Goal: Find specific page/section: Find specific page/section

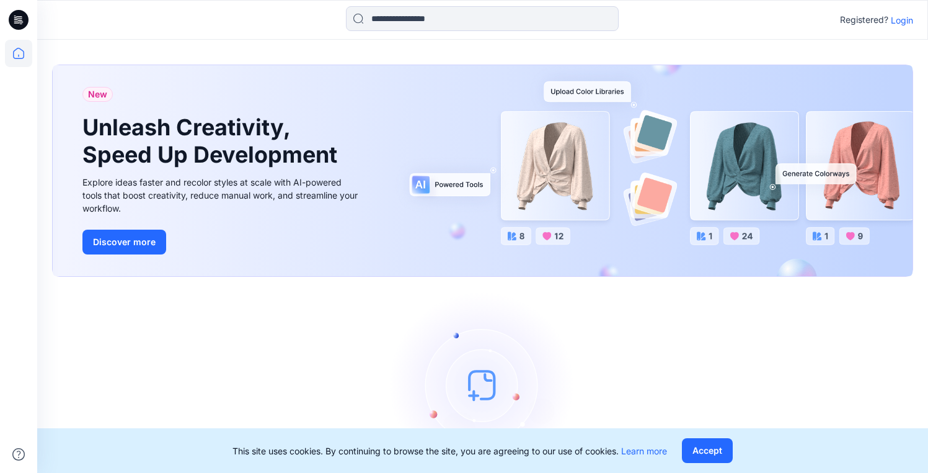
click at [902, 24] on p "Login" at bounding box center [902, 20] width 22 height 13
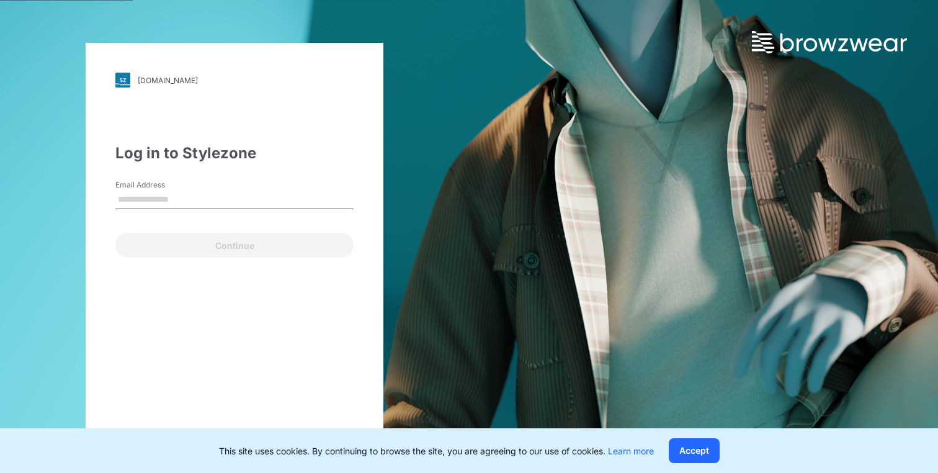
click at [197, 200] on input "Email Address" at bounding box center [234, 199] width 238 height 19
type input "**********"
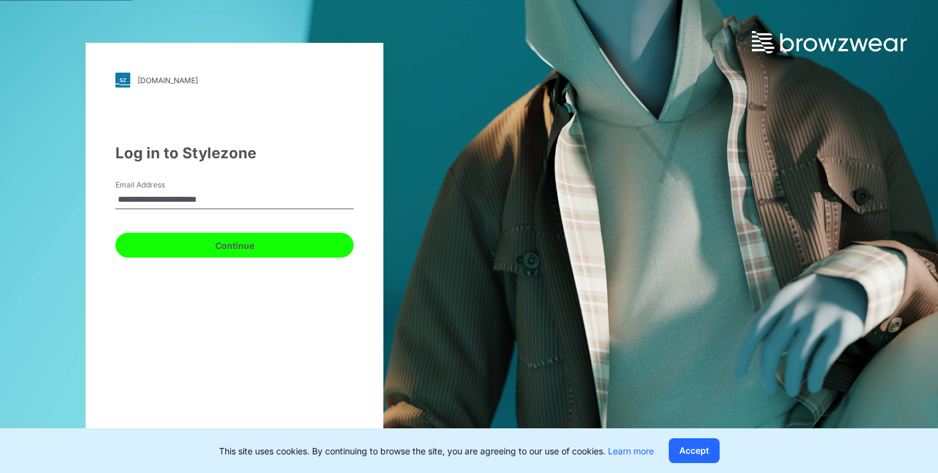
click at [239, 239] on button "Continue" at bounding box center [234, 245] width 238 height 25
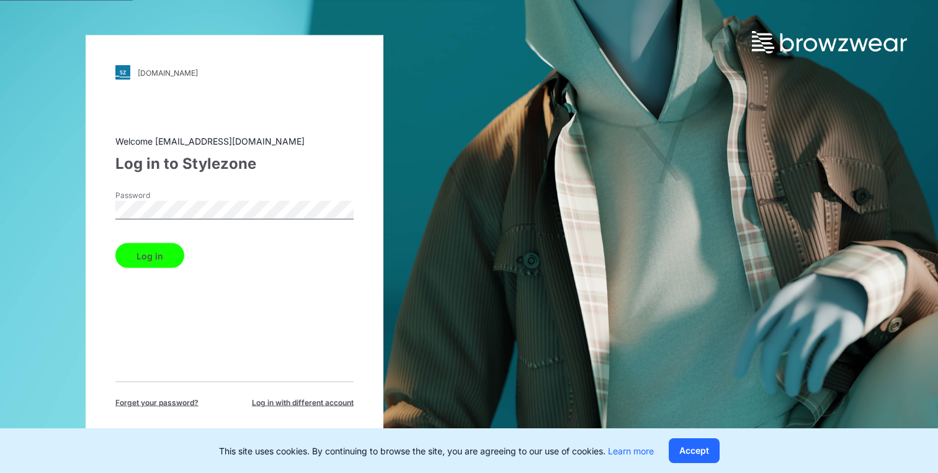
click at [151, 253] on button "Log in" at bounding box center [149, 255] width 69 height 25
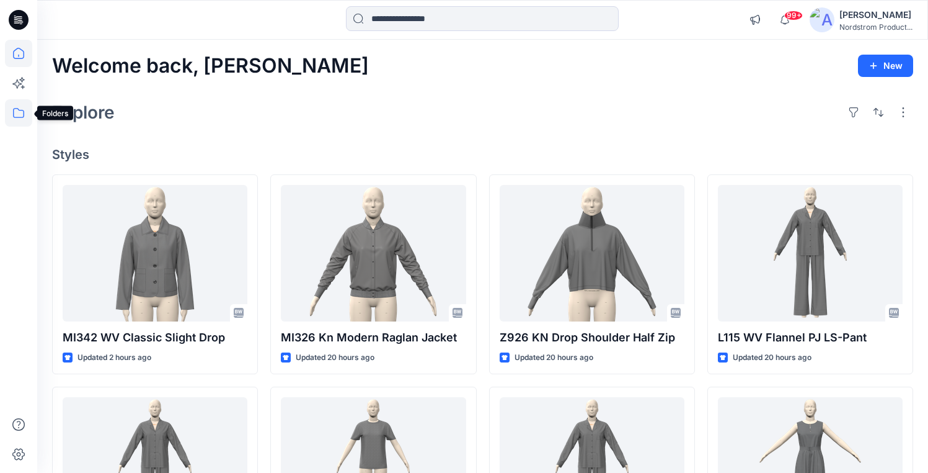
click at [16, 119] on icon at bounding box center [18, 112] width 27 height 27
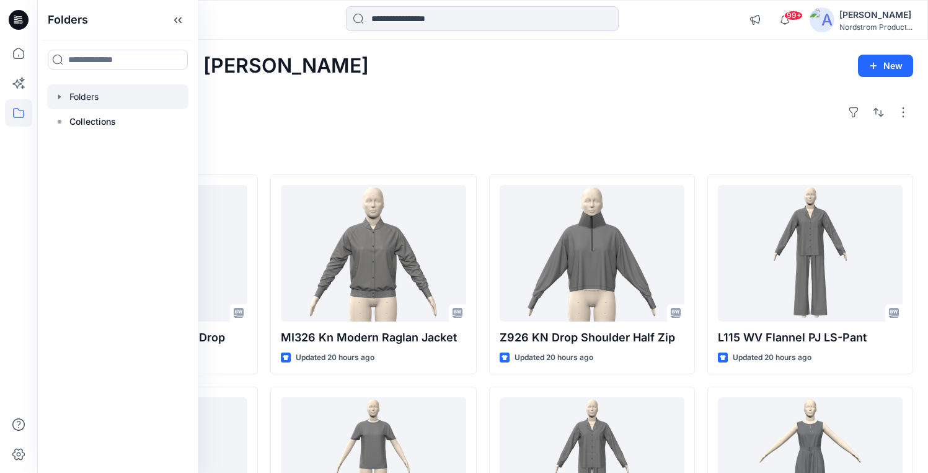
click at [94, 104] on div at bounding box center [117, 96] width 141 height 25
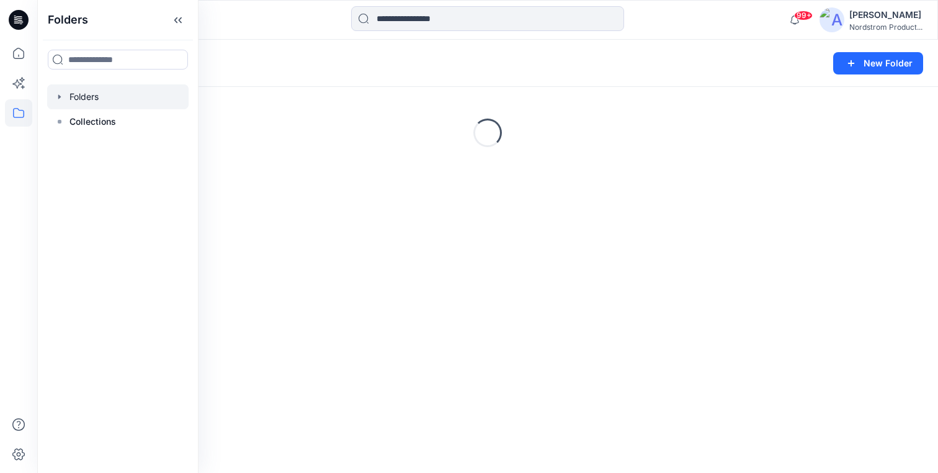
click at [56, 95] on icon "button" at bounding box center [60, 97] width 10 height 10
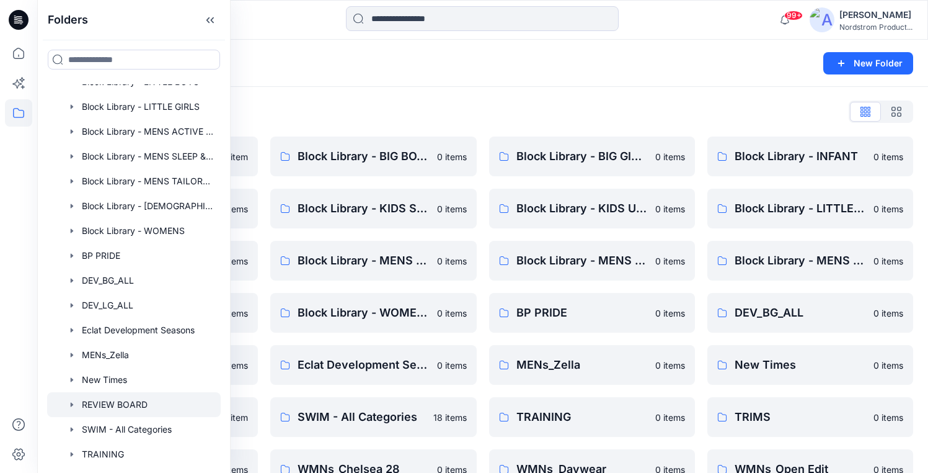
scroll to position [212, 0]
click at [156, 236] on div at bounding box center [134, 232] width 174 height 25
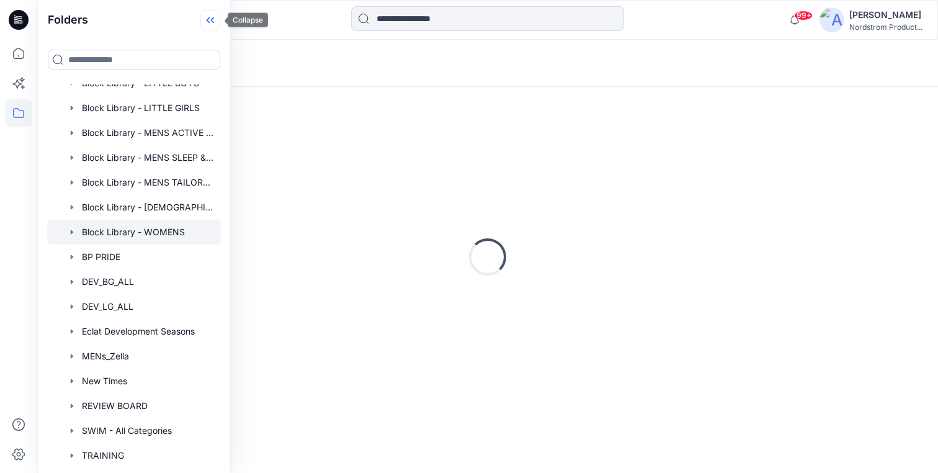
click at [213, 19] on icon at bounding box center [210, 20] width 20 height 20
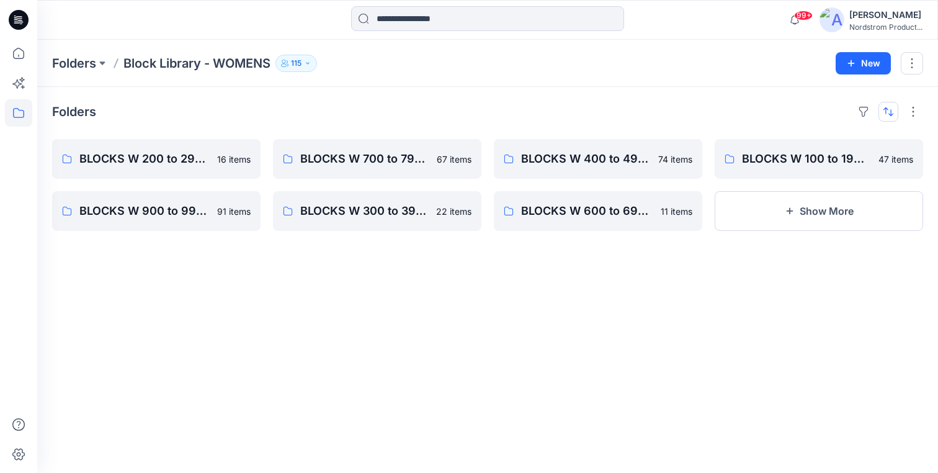
click at [885, 115] on button "button" at bounding box center [888, 112] width 20 height 20
click at [819, 171] on p "A to Z" at bounding box center [846, 170] width 78 height 13
click at [159, 220] on link "BLOCKS W 500 to 599 - 1 pc Swim, Bodysuits, Jumpsuits, Bras, Teddies, Onesies, …" at bounding box center [156, 211] width 208 height 40
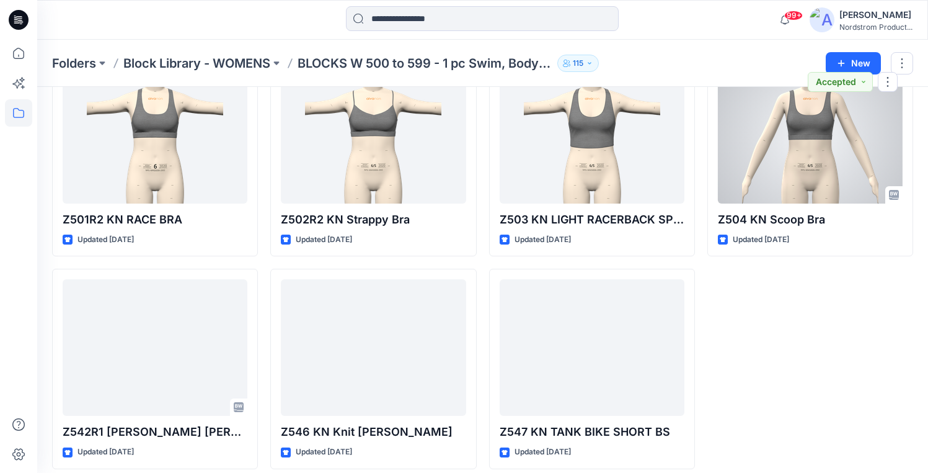
scroll to position [1570, 0]
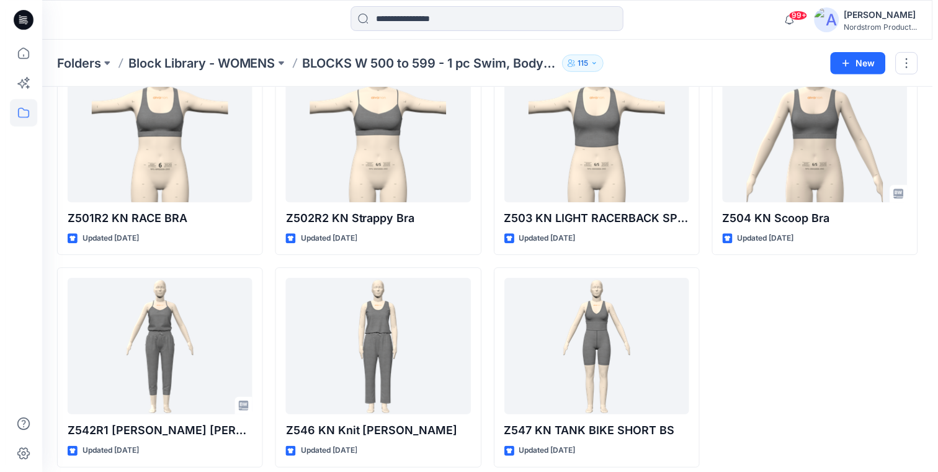
scroll to position [1517, 0]
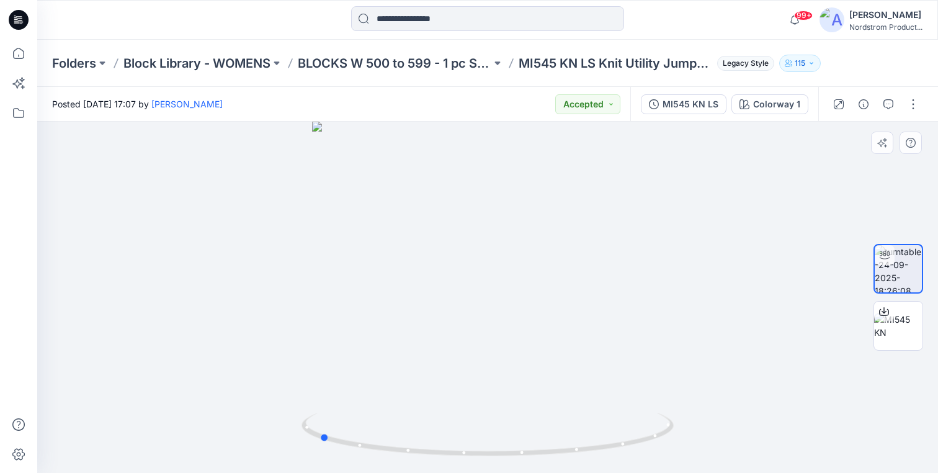
drag, startPoint x: 616, startPoint y: 425, endPoint x: 448, endPoint y: 410, distance: 169.3
click at [448, 410] on div at bounding box center [487, 297] width 900 height 351
drag, startPoint x: 587, startPoint y: 436, endPoint x: 416, endPoint y: 424, distance: 170.9
click at [416, 424] on icon at bounding box center [488, 435] width 375 height 47
drag, startPoint x: 416, startPoint y: 424, endPoint x: 626, endPoint y: 428, distance: 209.6
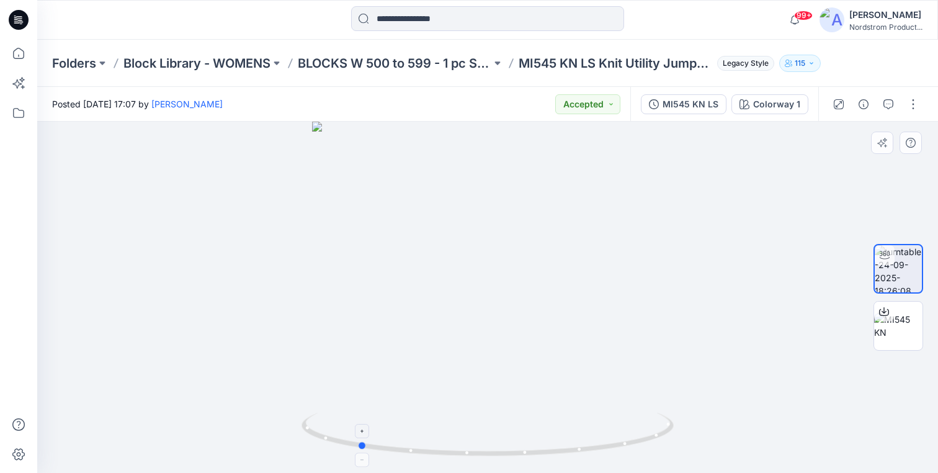
click at [626, 428] on icon at bounding box center [488, 435] width 375 height 47
drag, startPoint x: 368, startPoint y: 432, endPoint x: 509, endPoint y: 432, distance: 140.8
click at [509, 432] on icon at bounding box center [488, 435] width 375 height 47
drag, startPoint x: 361, startPoint y: 362, endPoint x: 515, endPoint y: 385, distance: 155.6
click at [516, 385] on img at bounding box center [487, 208] width 754 height 528
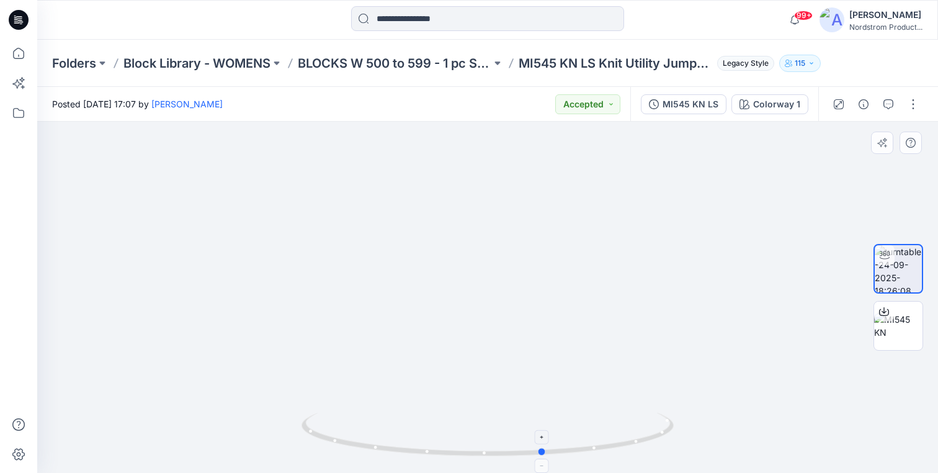
drag, startPoint x: 404, startPoint y: 442, endPoint x: 590, endPoint y: 440, distance: 186.0
click at [590, 440] on icon at bounding box center [488, 435] width 375 height 47
